Goal: Task Accomplishment & Management: Manage account settings

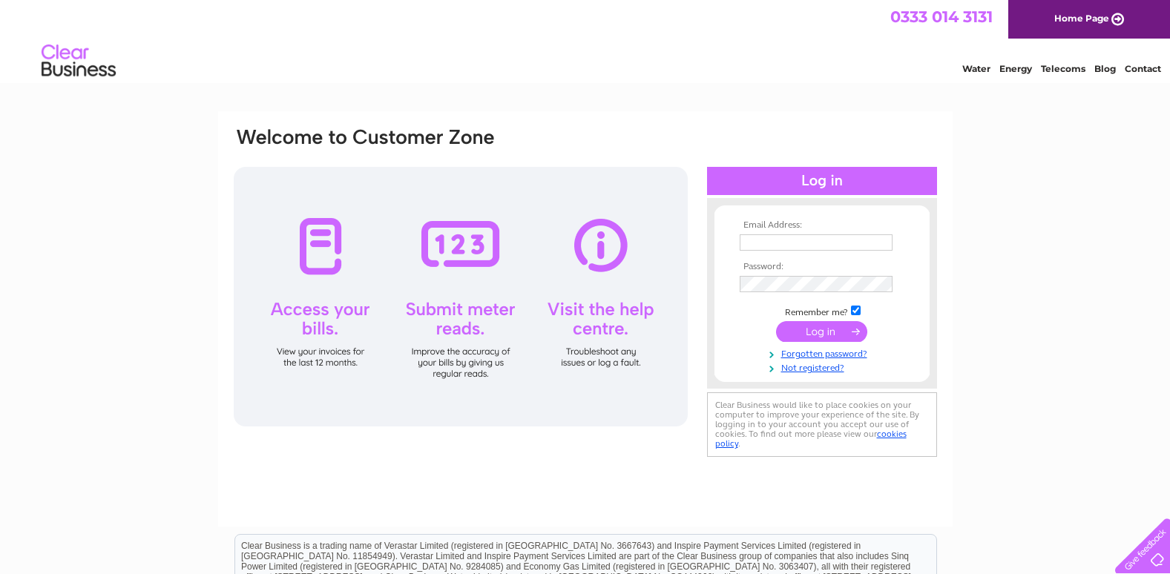
type input "[EMAIL_ADDRESS][DOMAIN_NAME]"
click at [818, 326] on input "submit" at bounding box center [821, 331] width 91 height 21
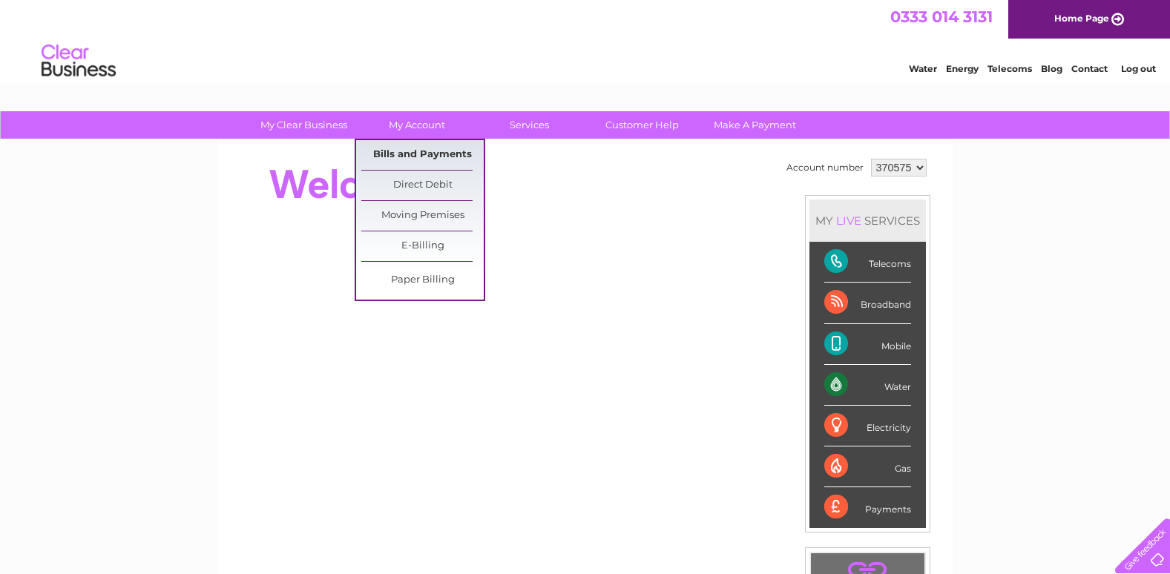
click at [423, 152] on link "Bills and Payments" at bounding box center [422, 155] width 122 height 30
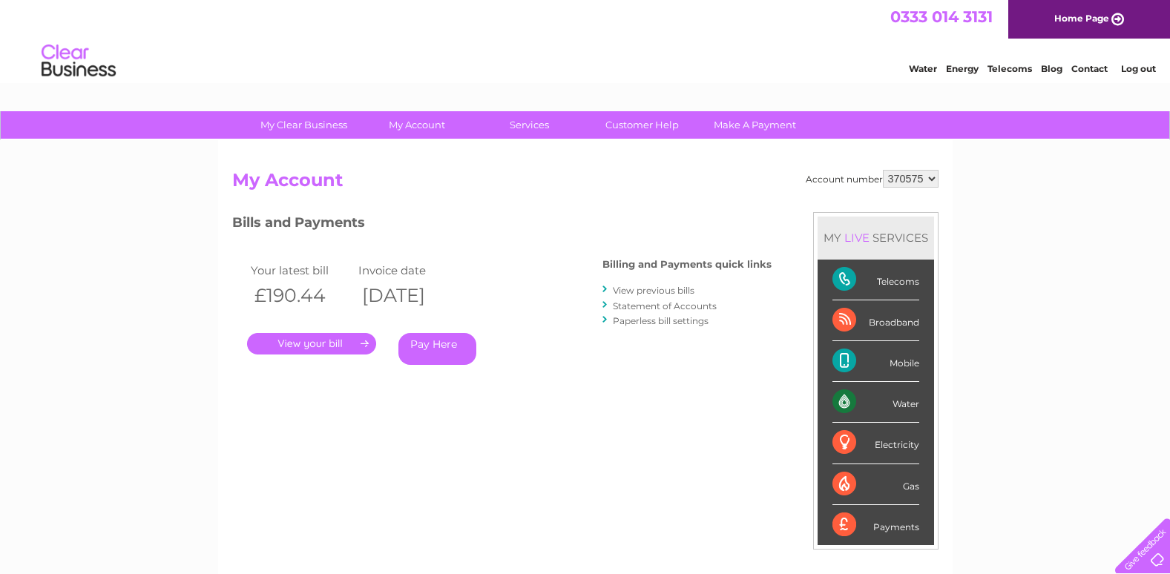
click at [336, 346] on link "." at bounding box center [311, 344] width 129 height 22
